Goal: Find contact information: Find contact information

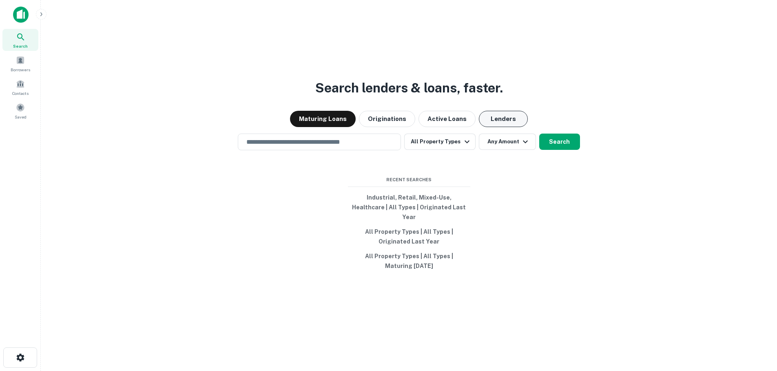
click at [506, 127] on button "Lenders" at bounding box center [503, 119] width 49 height 16
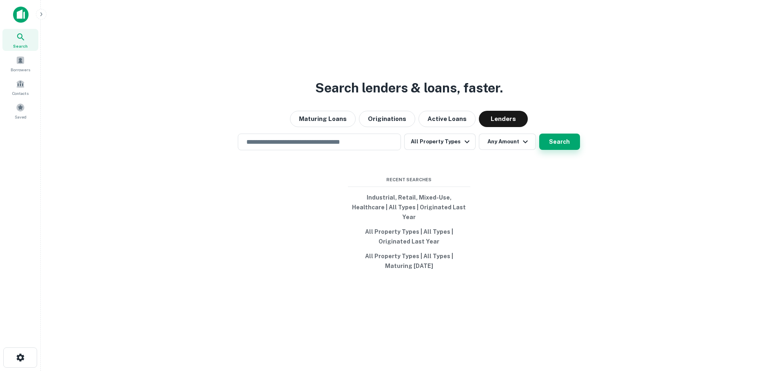
click at [561, 148] on button "Search" at bounding box center [559, 142] width 41 height 16
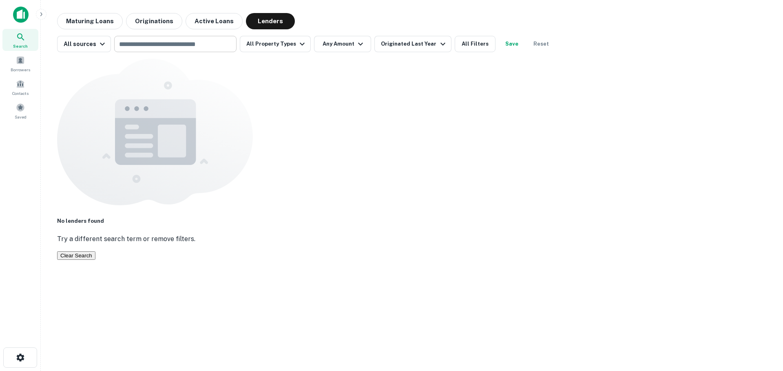
click at [155, 46] on input "text" at bounding box center [175, 43] width 116 height 11
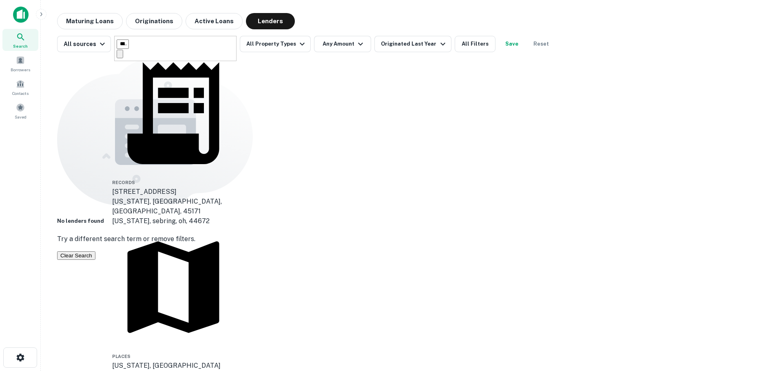
type input "*****"
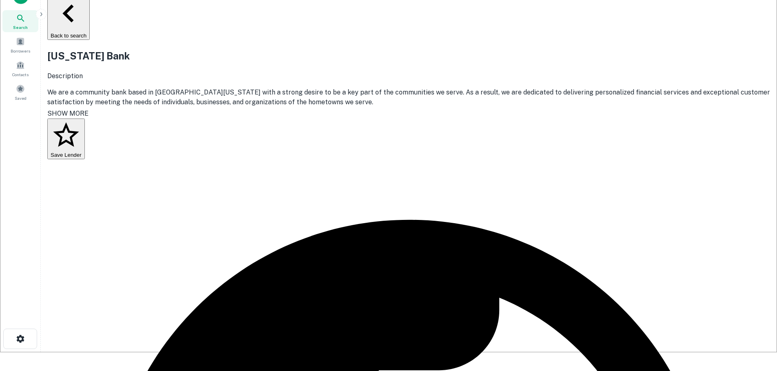
scroll to position [60, 0]
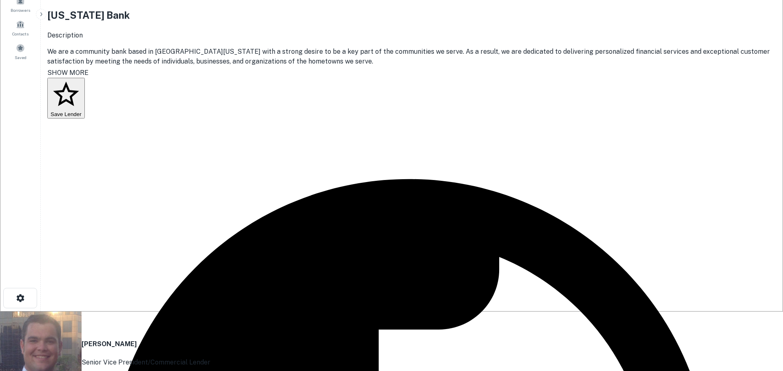
drag, startPoint x: 448, startPoint y: 274, endPoint x: 498, endPoint y: 274, distance: 50.2
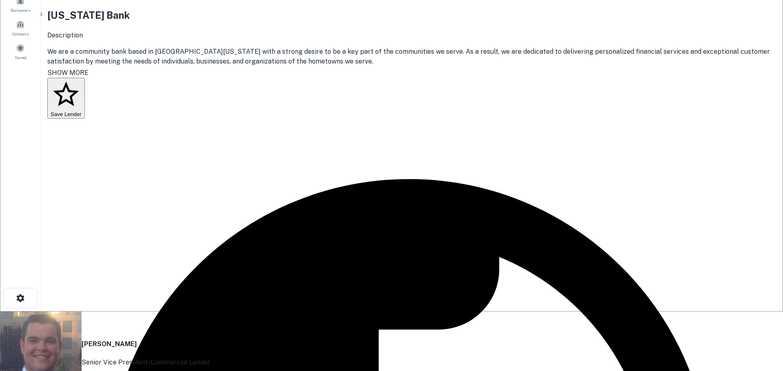
drag, startPoint x: 312, startPoint y: 177, endPoint x: 271, endPoint y: 176, distance: 41.6
copy p "[PERSON_NAME][EMAIL_ADDRESS][DOMAIN_NAME]"
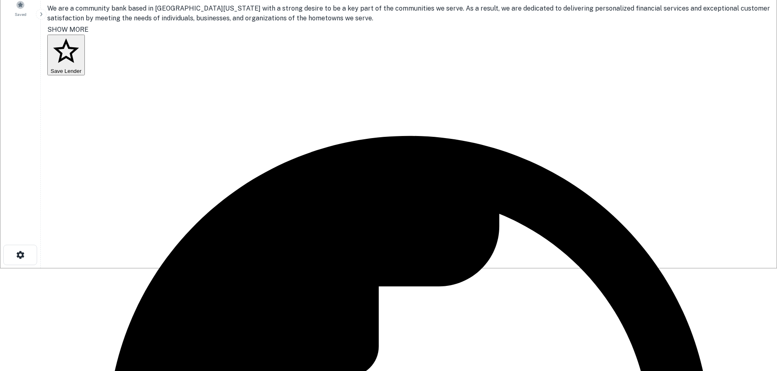
scroll to position [100, 0]
